Goal: Check status: Check status

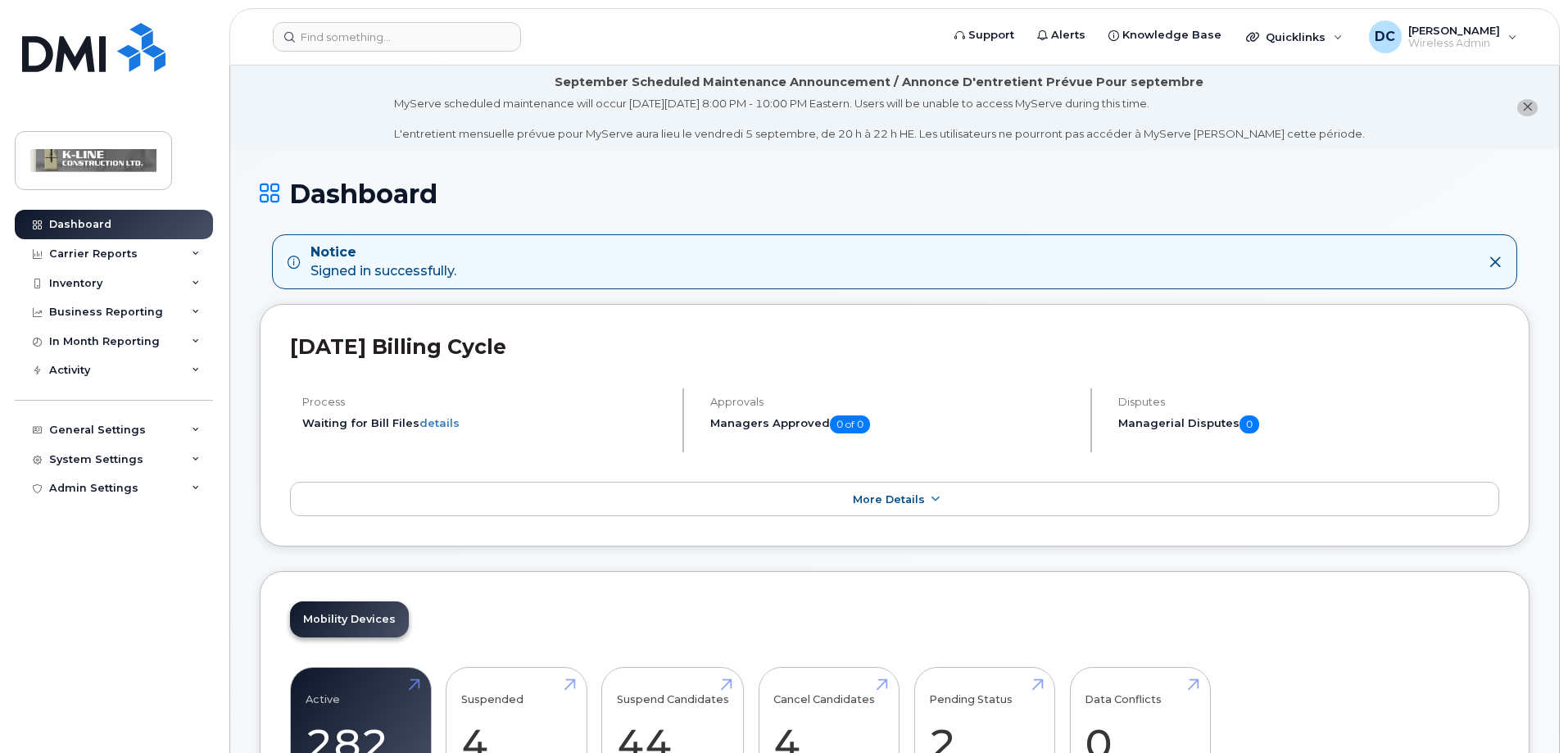
click at [369, 132] on li "September Scheduled Maintenance Announcement / Annonce D'entretient Prévue Pour…" at bounding box center [895, 107] width 1329 height 85
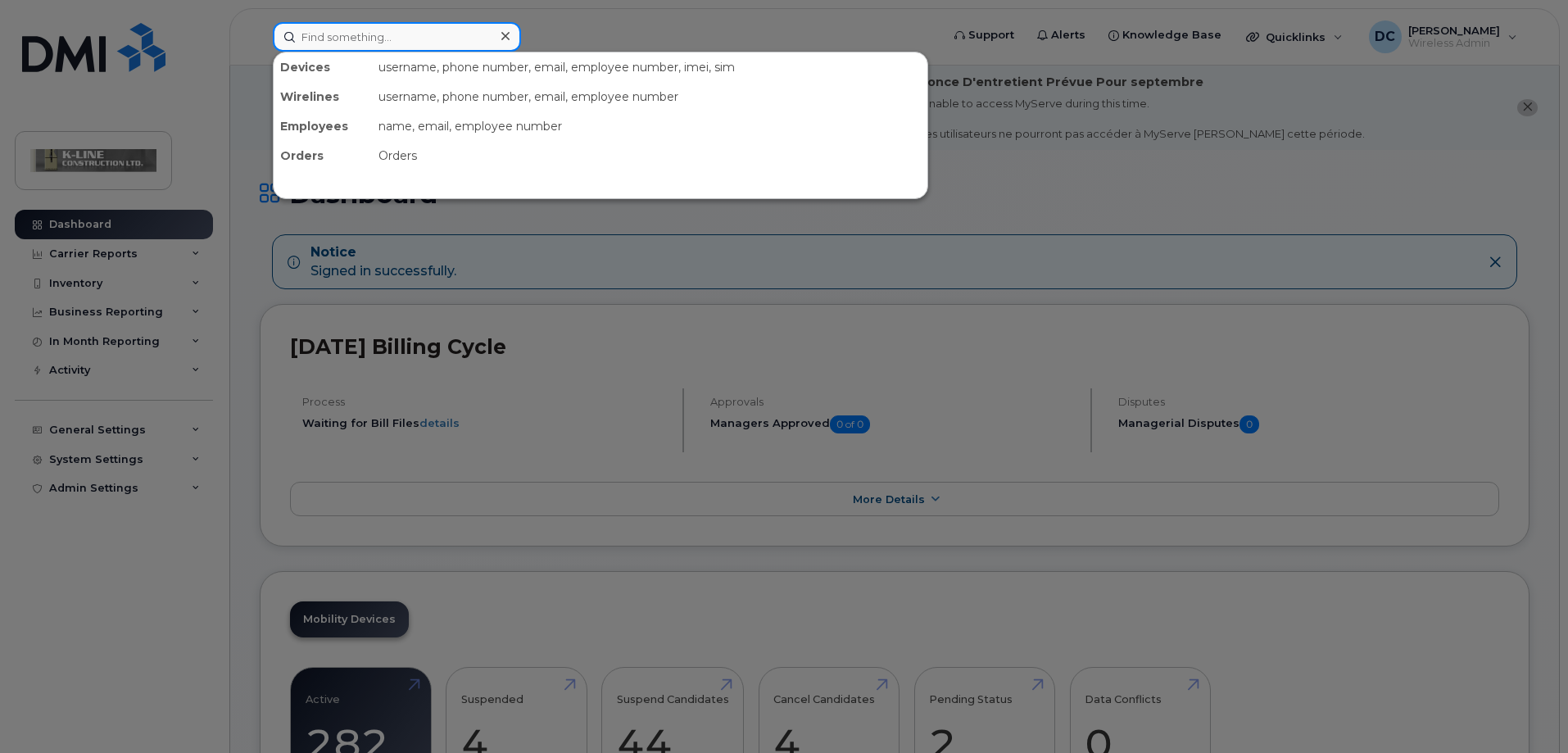
click at [362, 40] on input at bounding box center [396, 37] width 248 height 29
click at [569, 226] on div at bounding box center [784, 376] width 1568 height 753
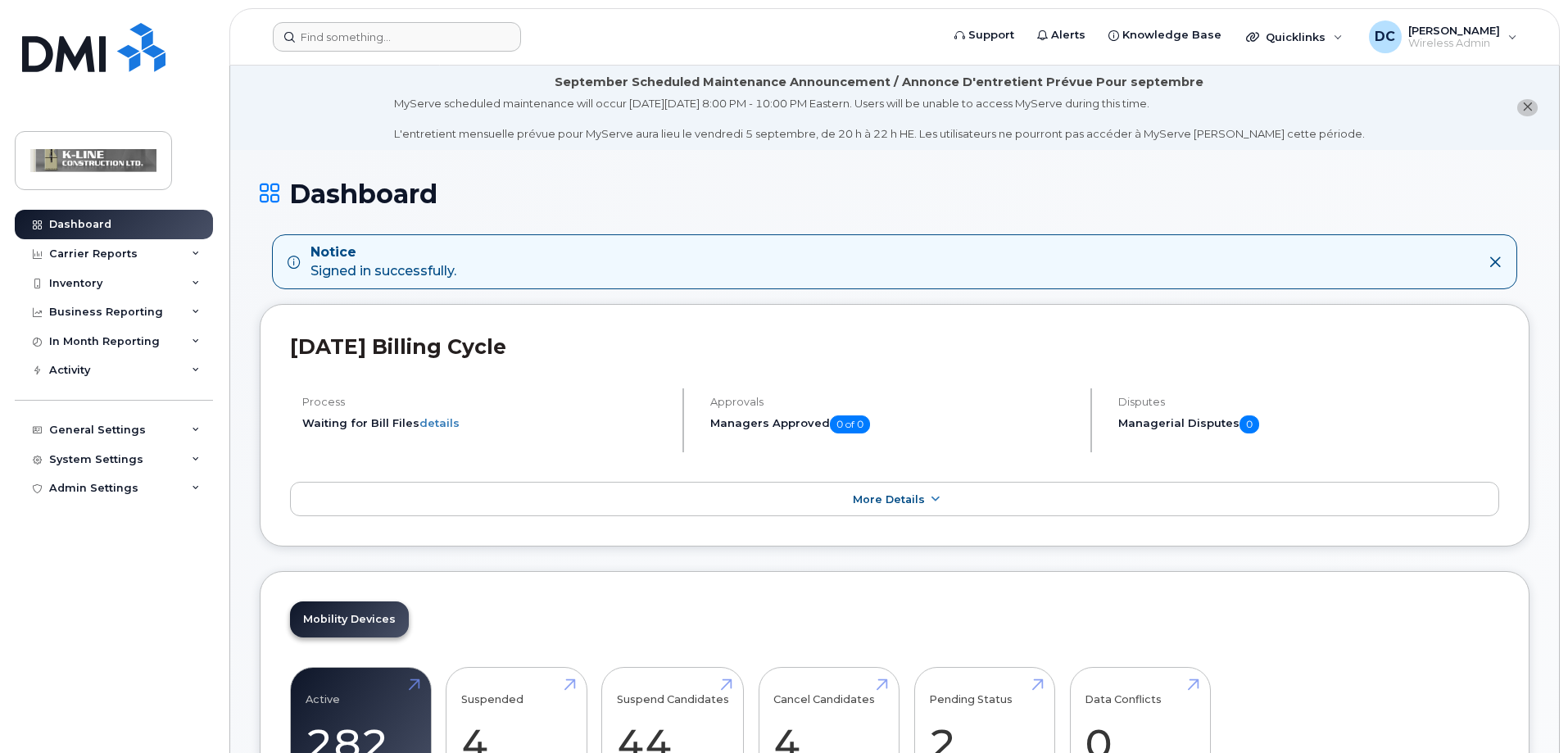
click at [370, 139] on li "September Scheduled Maintenance Announcement / Annonce D'entretient Prévue Pour…" at bounding box center [895, 107] width 1329 height 85
click at [367, 25] on input at bounding box center [396, 37] width 248 height 29
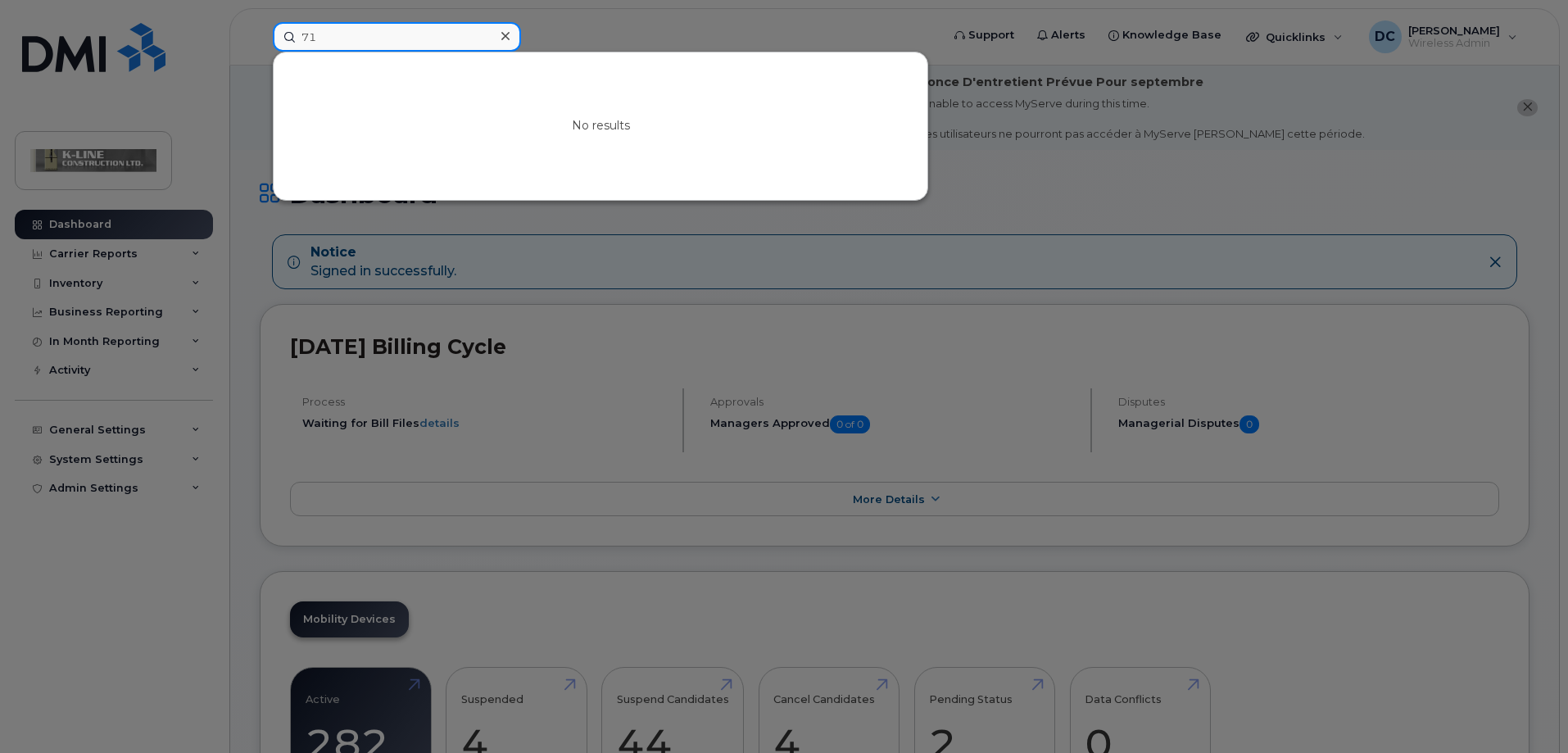
type input "7"
click at [622, 433] on div at bounding box center [784, 376] width 1568 height 753
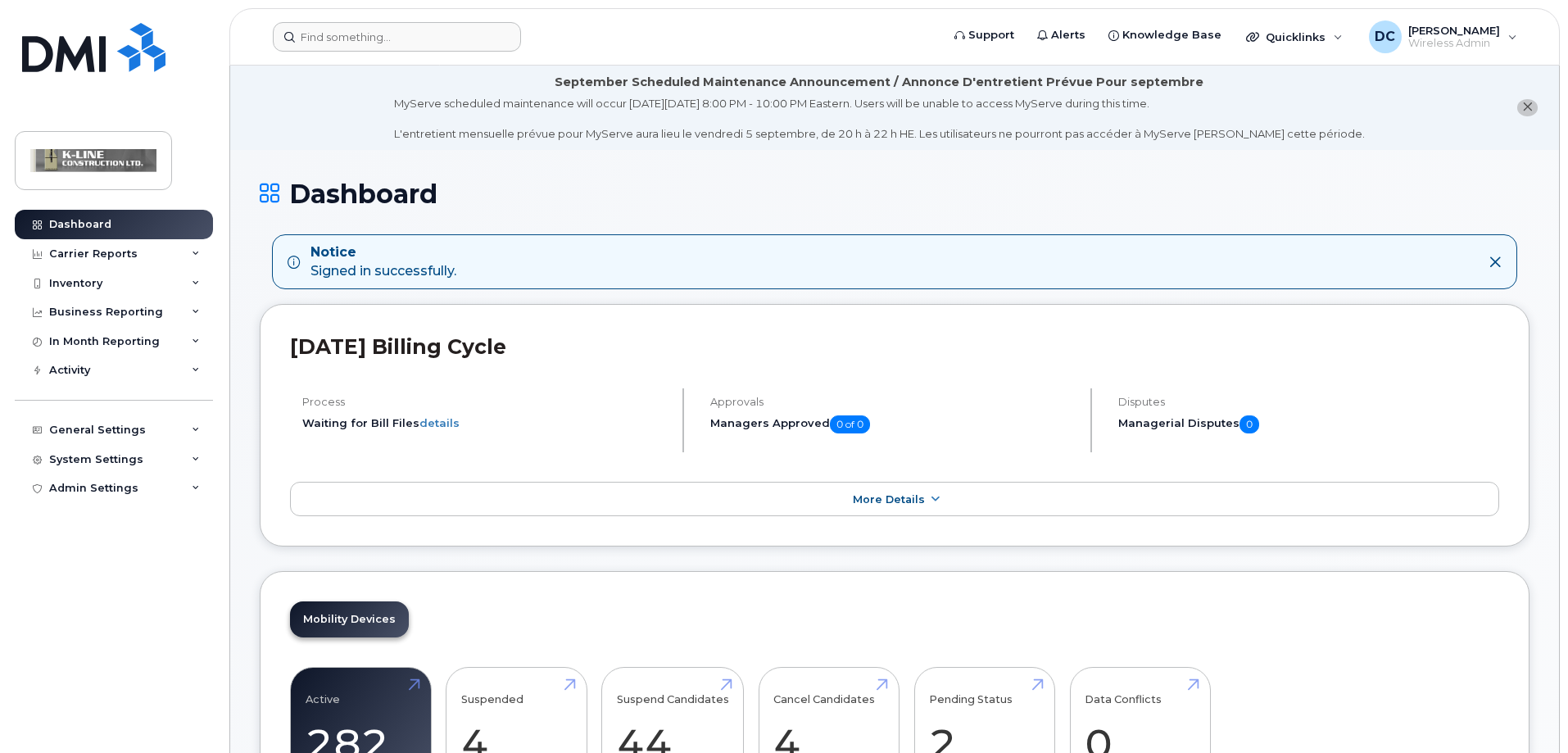
click at [548, 422] on li "Waiting for Bill Files details" at bounding box center [485, 423] width 367 height 16
click at [279, 115] on li "September Scheduled Maintenance Announcement / Annonce D'entretient Prévue Pour…" at bounding box center [895, 107] width 1329 height 85
click at [324, 44] on input at bounding box center [396, 37] width 248 height 29
